Goal: Task Accomplishment & Management: Manage account settings

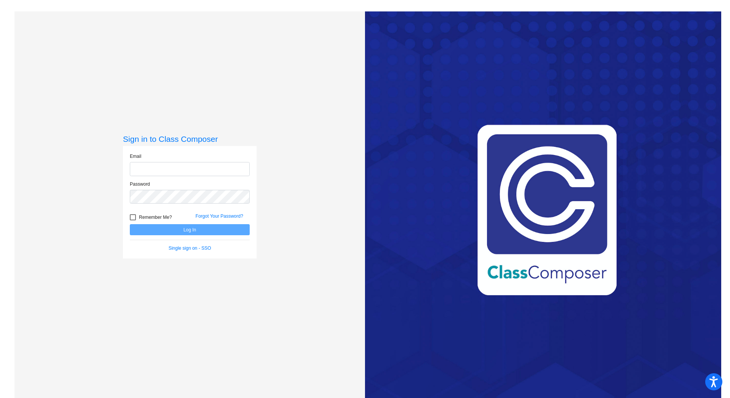
click at [141, 168] on input "email" at bounding box center [190, 169] width 120 height 14
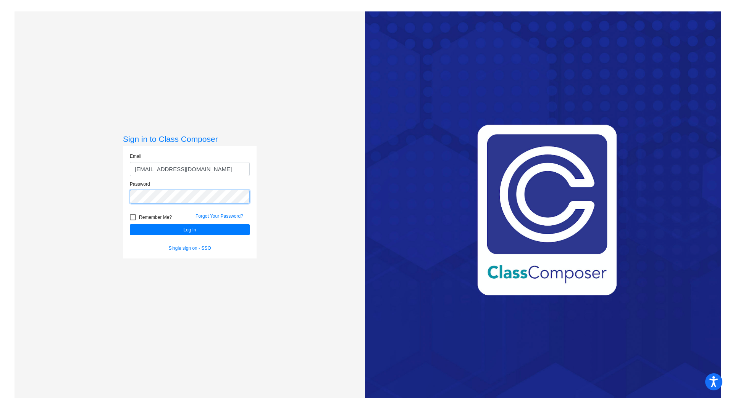
click at [130, 224] on button "Log In" at bounding box center [190, 229] width 120 height 11
click at [210, 170] on input "[EMAIL_ADDRESS][DOMAIN_NAME]" at bounding box center [190, 169] width 120 height 14
type input "[EMAIL_ADDRESS][DOMAIN_NAME]"
click at [179, 231] on button "Log In" at bounding box center [190, 229] width 120 height 11
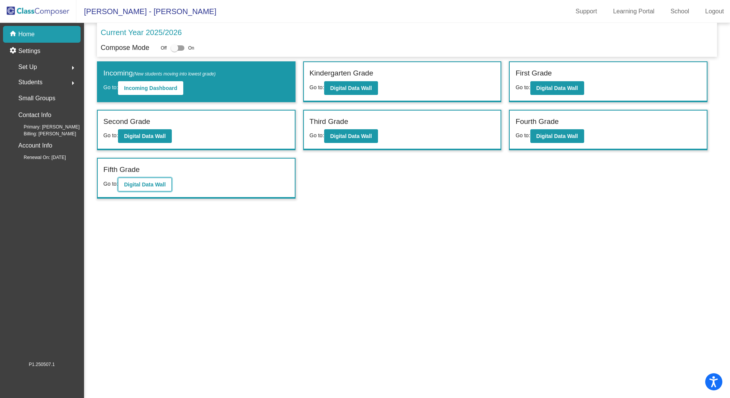
click at [142, 182] on b "Digital Data Wall" at bounding box center [145, 185] width 42 height 6
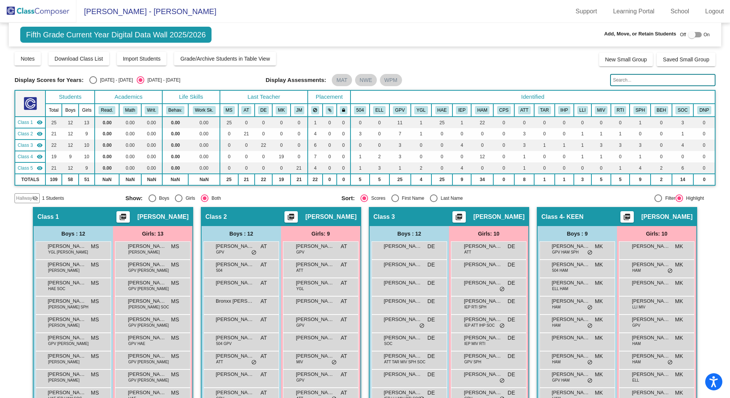
drag, startPoint x: 142, startPoint y: 182, endPoint x: 308, endPoint y: 193, distance: 166.4
click at [308, 193] on div "Display Scores for Years: [DATE] - [DATE] [DATE] - [DATE] Grade/Archive Student…" at bounding box center [365, 127] width 701 height 152
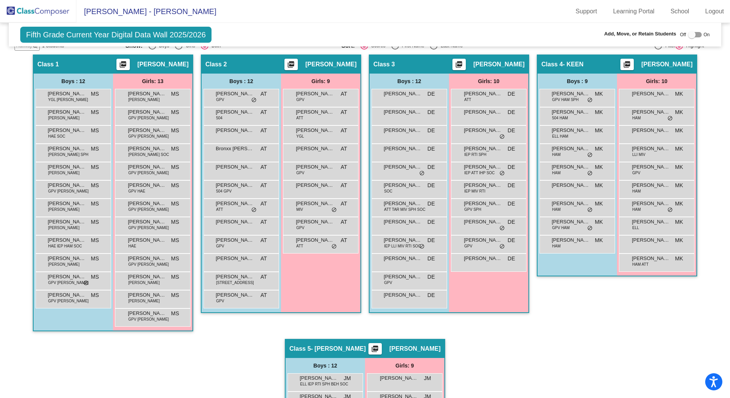
scroll to position [229, 0]
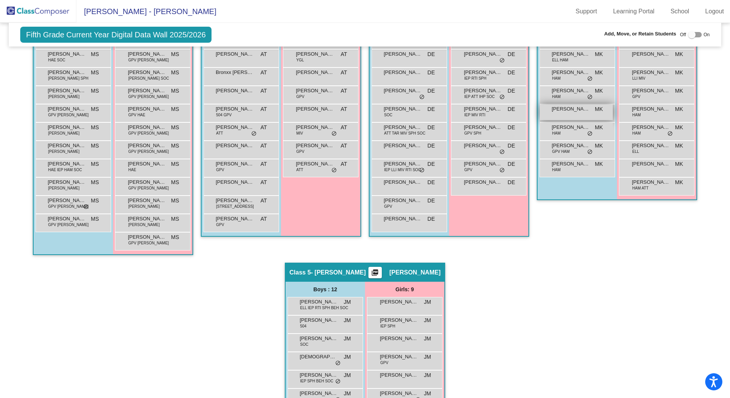
click at [563, 114] on div "[PERSON_NAME] lock do_not_disturb_alt" at bounding box center [576, 113] width 73 height 16
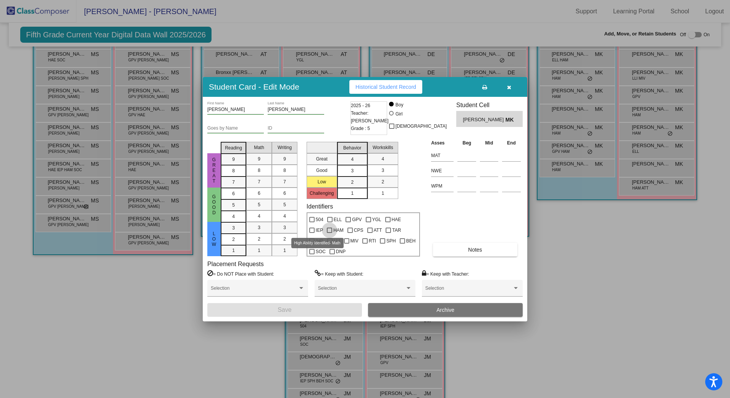
click at [327, 231] on div at bounding box center [329, 230] width 5 height 5
click at [329, 233] on input "HAM" at bounding box center [329, 233] width 0 height 0
checkbox input "true"
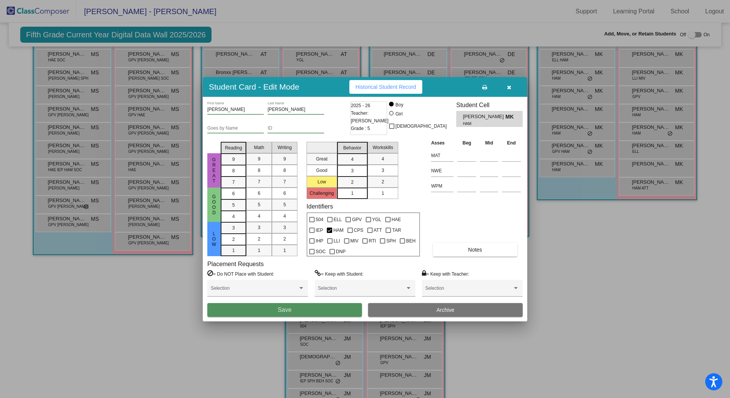
click at [266, 310] on button "Save" at bounding box center [284, 310] width 155 height 14
